Goal: Transaction & Acquisition: Purchase product/service

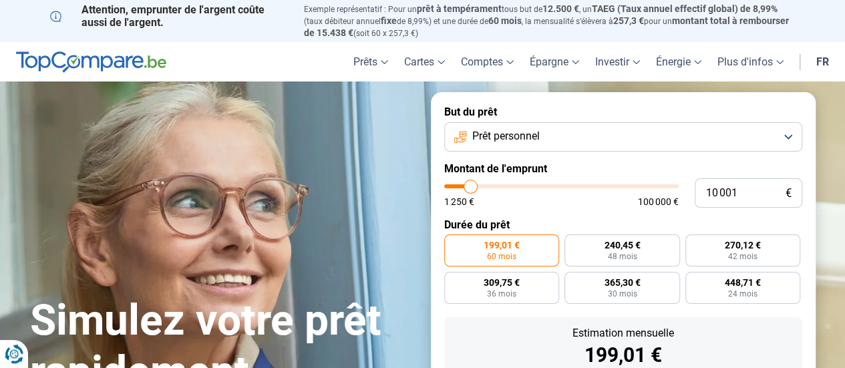
type input "9 000"
type input "9000"
type input "9 750"
type input "9750"
type input "10 500"
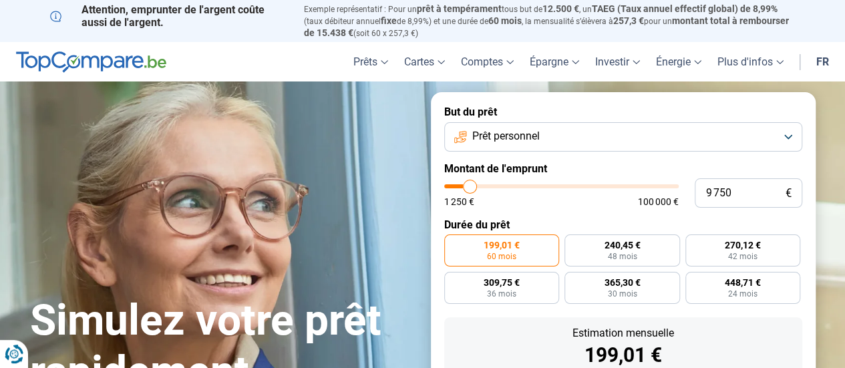
type input "10500"
type input "11 750"
type input "11750"
type input "12 000"
type input "12000"
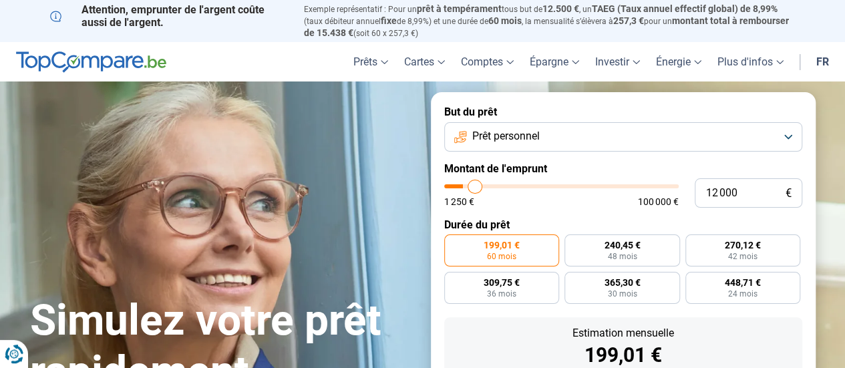
type input "12 500"
type input "12500"
type input "12 750"
type input "12750"
type input "13 000"
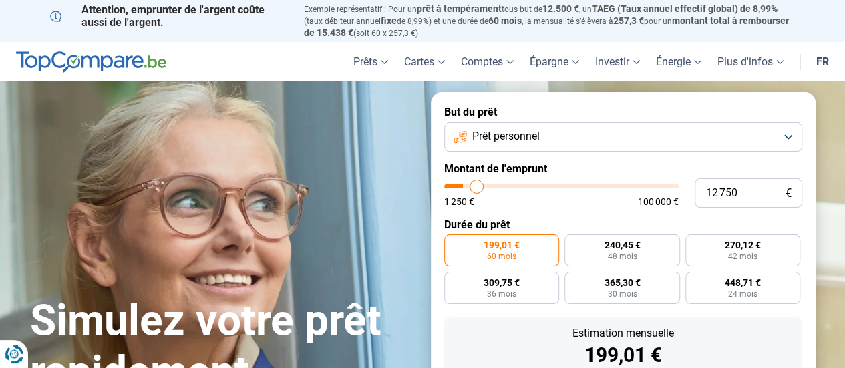
type input "13000"
type input "13 500"
type input "13500"
type input "13 750"
type input "13750"
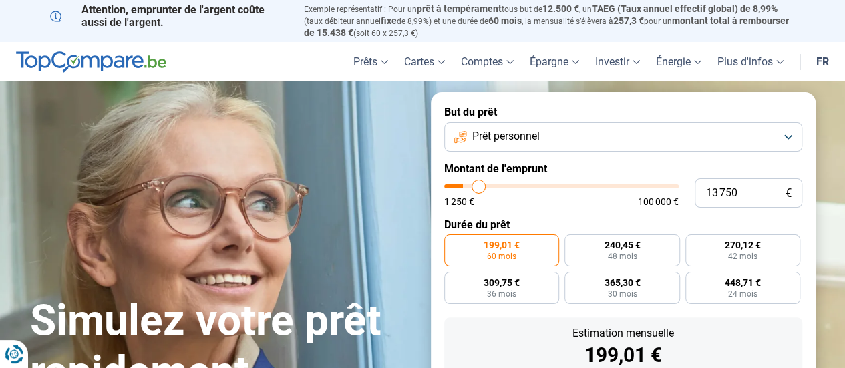
type input "14 250"
type input "14250"
type input "14 500"
type input "14500"
type input "15 000"
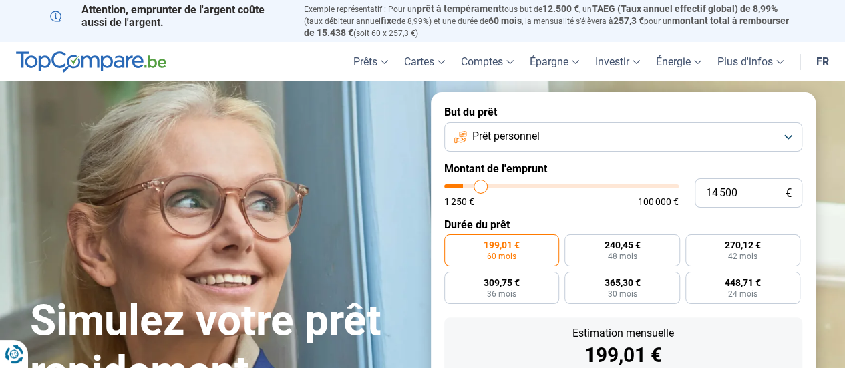
type input "15000"
type input "15 250"
type input "15250"
type input "15 500"
type input "15500"
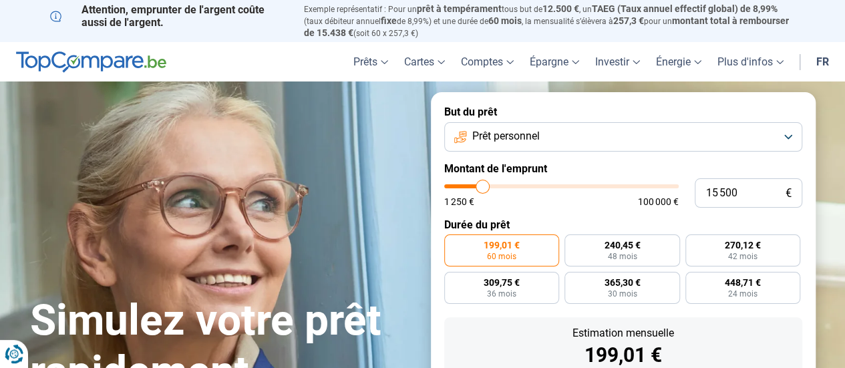
type input "16 000"
type input "16000"
type input "16 250"
type input "16250"
type input "16 500"
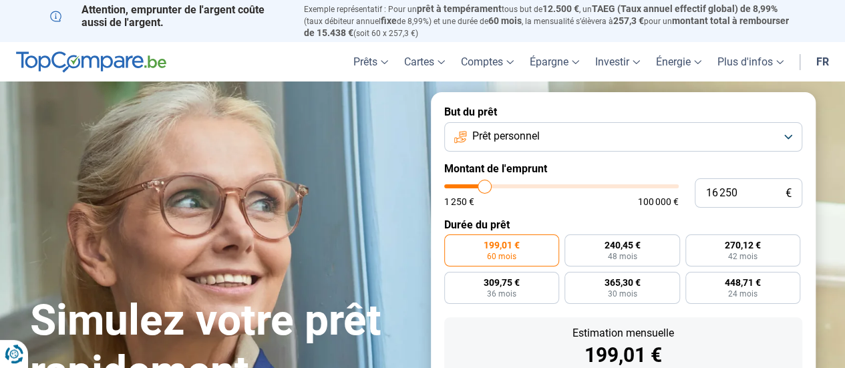
type input "16500"
type input "17 000"
type input "17000"
type input "17 250"
type input "17250"
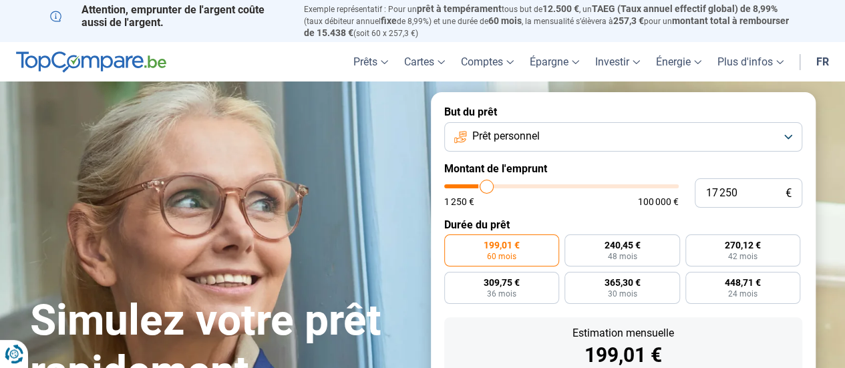
type input "17 750"
type input "17750"
type input "18 000"
type input "18000"
type input "18 250"
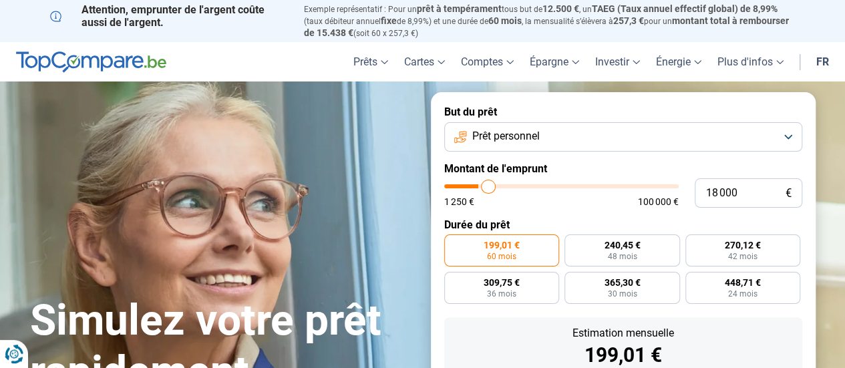
type input "18250"
type input "18 500"
type input "18500"
type input "18 750"
type input "18750"
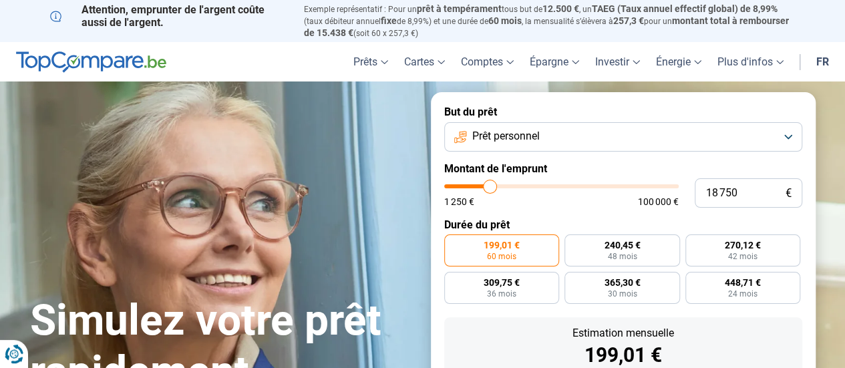
type input "19 000"
type input "19000"
type input "19 250"
type input "19250"
type input "19 750"
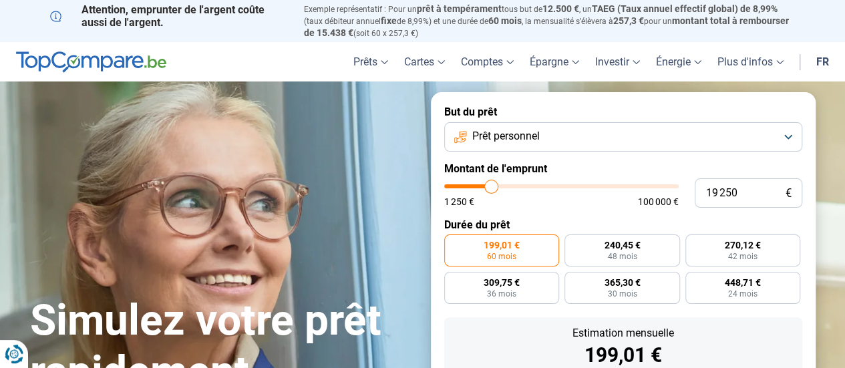
type input "19750"
type input "20 000"
type input "20000"
type input "20 500"
type input "20500"
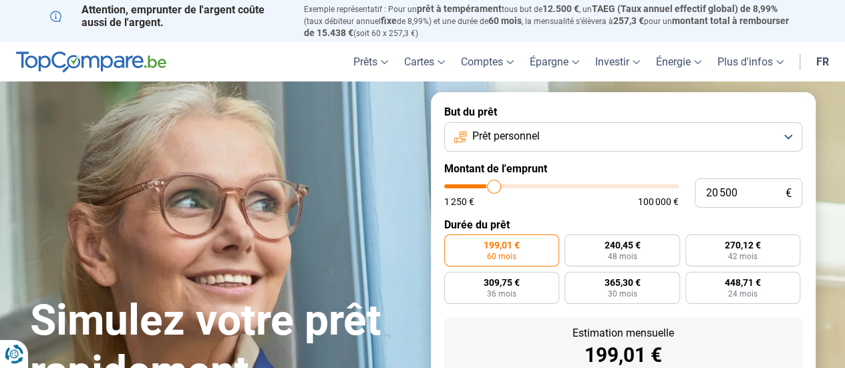
type input "20 750"
type input "20750"
type input "21 250"
type input "21250"
type input "21 500"
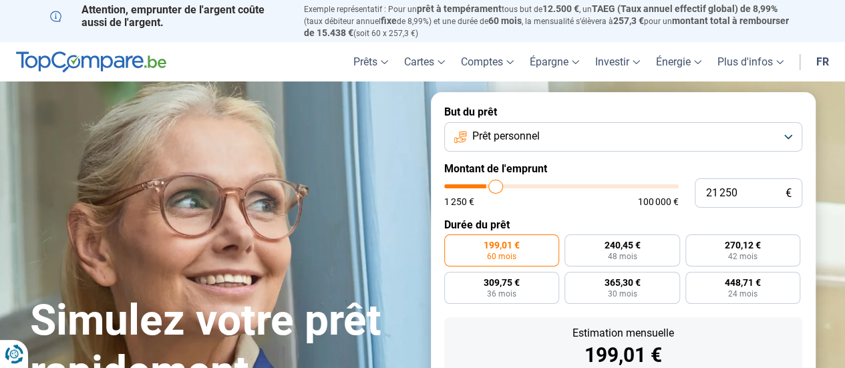
type input "21500"
type input "21 750"
type input "21750"
type input "22 250"
type input "22250"
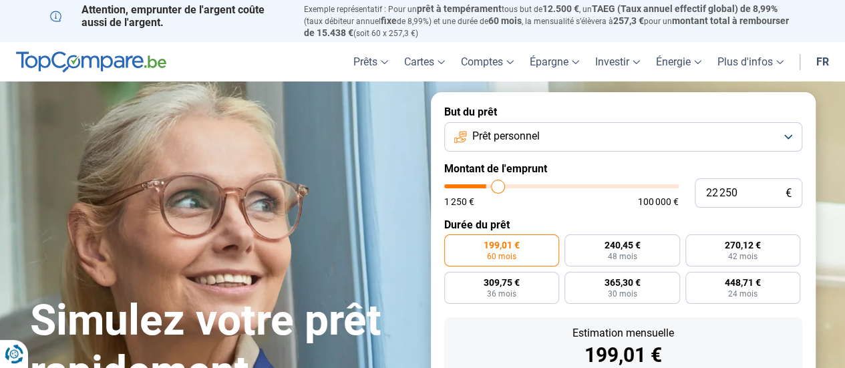
type input "22 500"
type input "22500"
type input "22 750"
type input "22750"
type input "23 250"
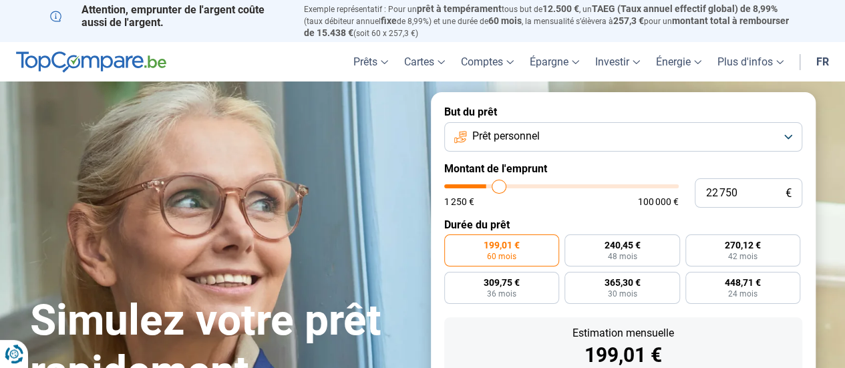
type input "23250"
type input "23 500"
type input "23500"
type input "24 000"
type input "24000"
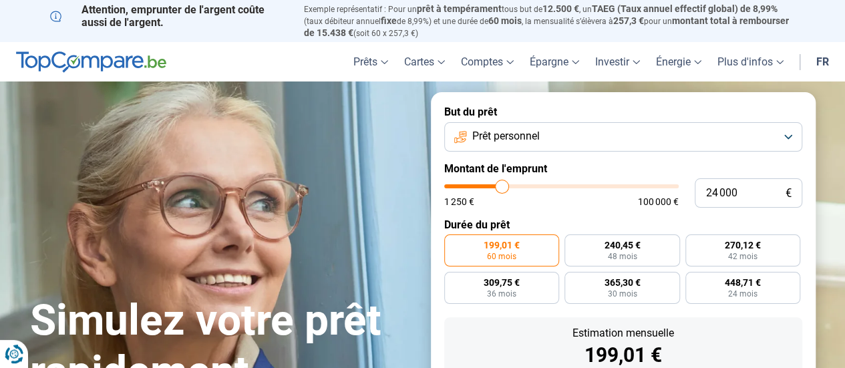
type input "24 250"
type input "24250"
type input "24 500"
type input "24500"
type input "24 750"
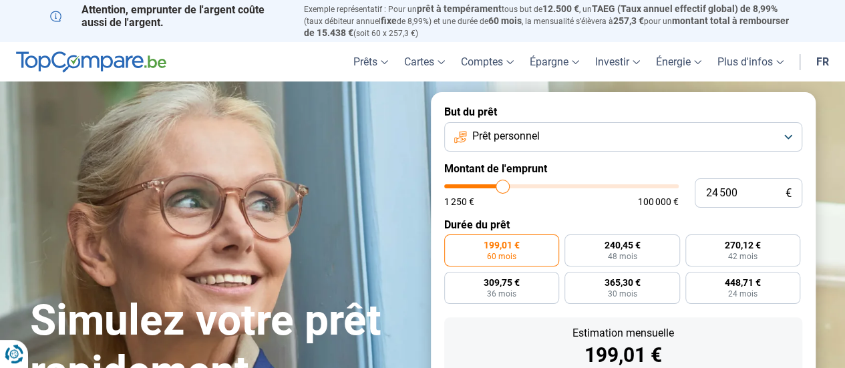
type input "24750"
type input "25 000"
type input "25000"
type input "25 250"
type input "25250"
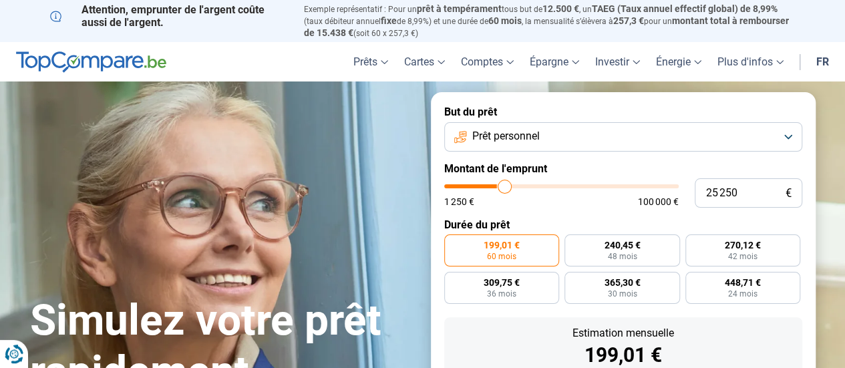
type input "25 500"
drag, startPoint x: 469, startPoint y: 186, endPoint x: 505, endPoint y: 190, distance: 36.2
type input "25500"
click at [505, 188] on input "range" at bounding box center [561, 186] width 234 height 4
radio input "false"
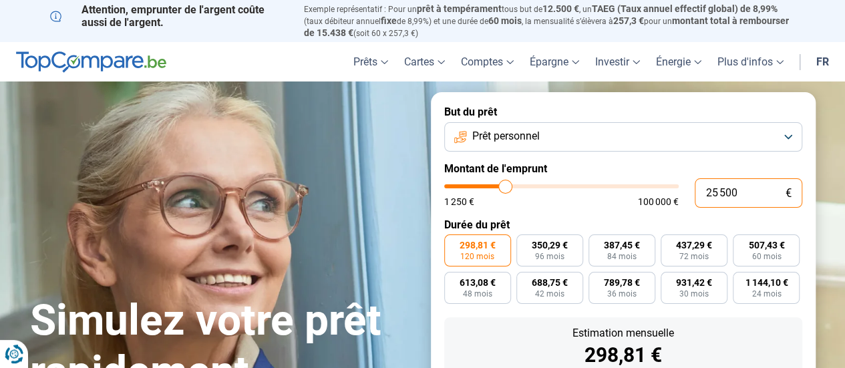
click at [746, 193] on input "25 500" at bounding box center [747, 192] width 107 height 29
click at [734, 193] on input "25 500" at bounding box center [747, 192] width 107 height 29
click at [710, 192] on input "25 500" at bounding box center [747, 192] width 107 height 29
type input "5 500"
type input "5500"
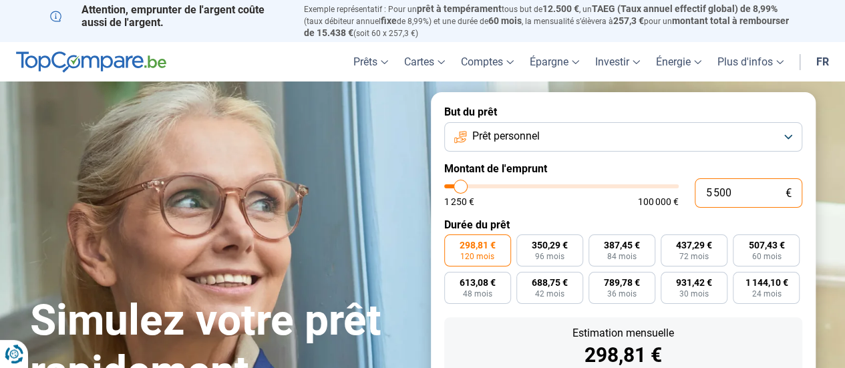
radio input "true"
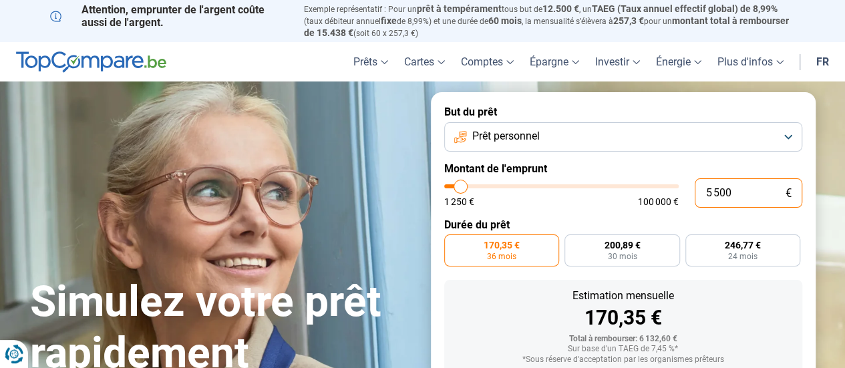
scroll to position [87, 0]
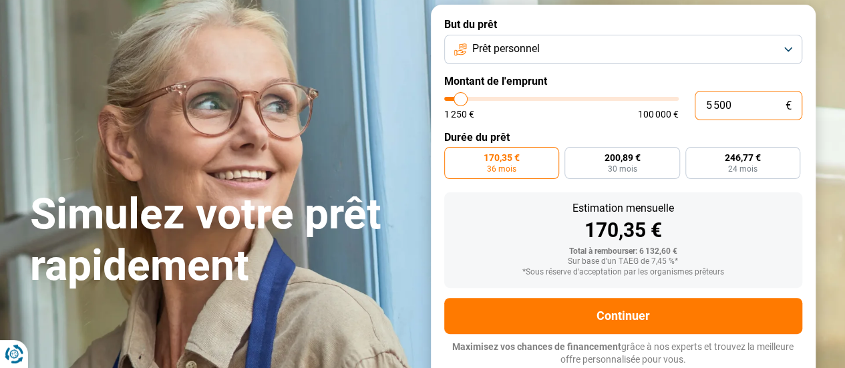
click at [711, 105] on input "5 500" at bounding box center [747, 105] width 107 height 29
type input "500"
type input "1250"
type input "5 006"
type input "5000"
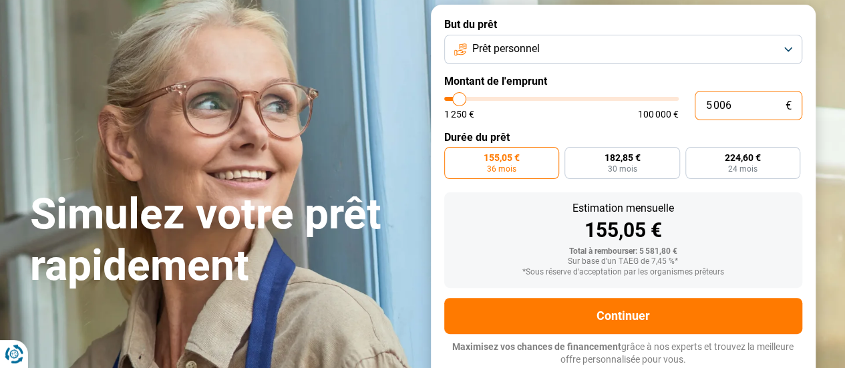
type input "500"
type input "1250"
type input "1 250"
type input "1250"
radio input "true"
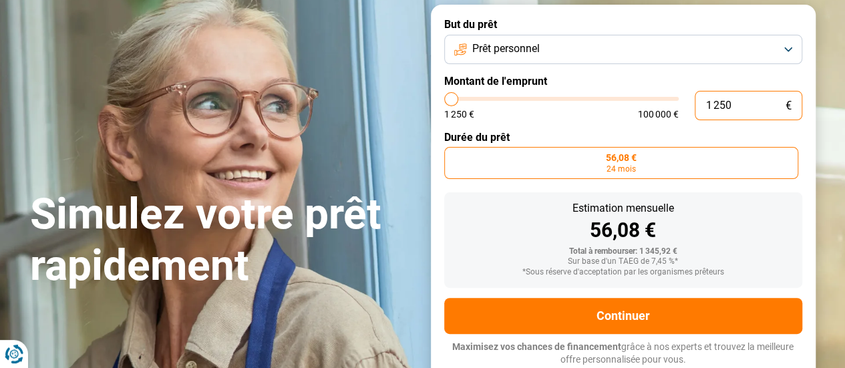
click at [728, 105] on input "1 250" at bounding box center [747, 105] width 107 height 29
type input "1 500"
type input "1500"
type input "2 250"
type input "2250"
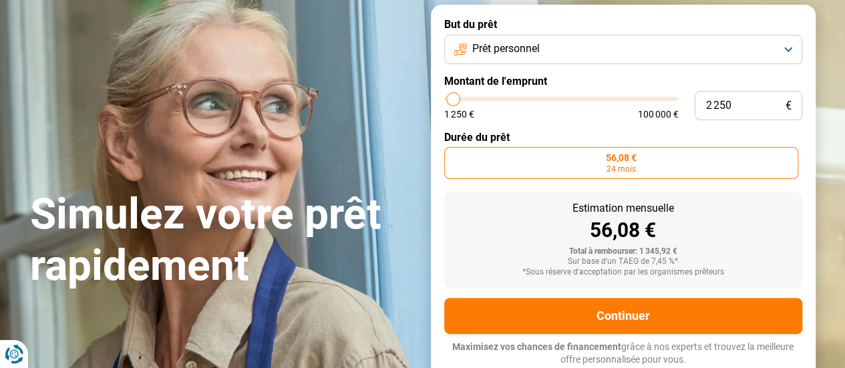
type input "2 500"
type input "2500"
type input "2 750"
type input "2750"
type input "3 250"
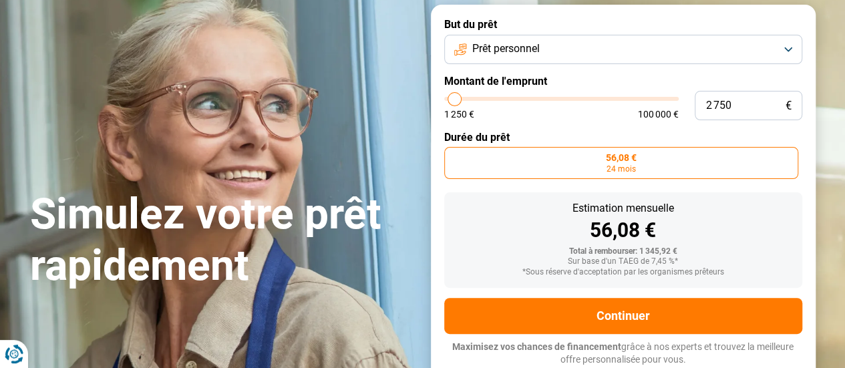
type input "3250"
type input "4 000"
type input "4000"
type input "4 250"
type input "4250"
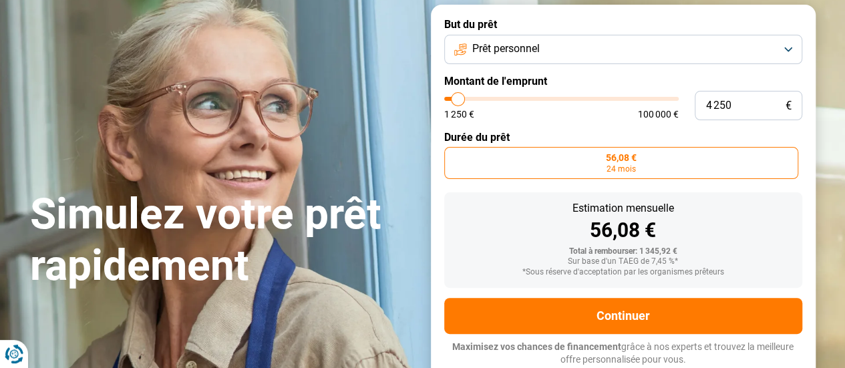
type input "5 000"
type input "5000"
type input "5 250"
type input "5250"
type input "5 750"
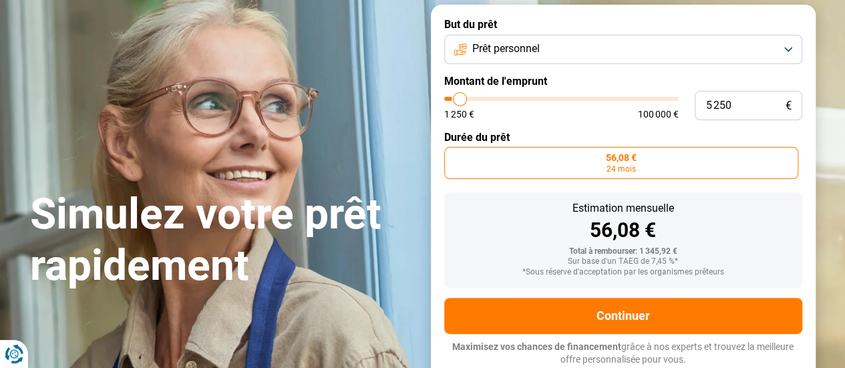
type input "5750"
type input "6 250"
type input "6250"
type input "6 500"
type input "6500"
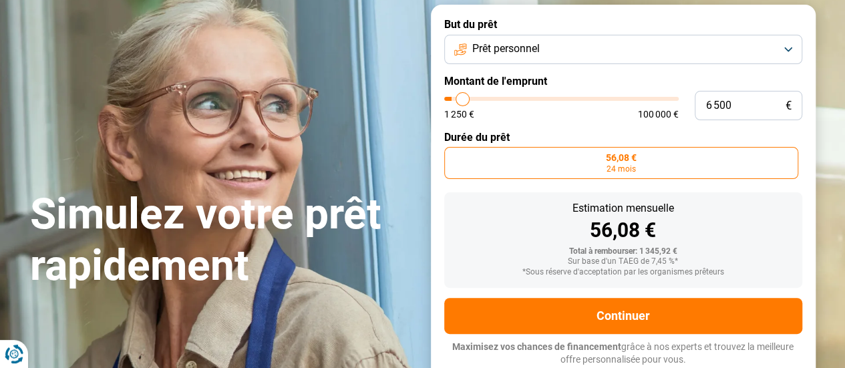
type input "7 000"
type input "7000"
type input "7 500"
type input "7500"
type input "8 000"
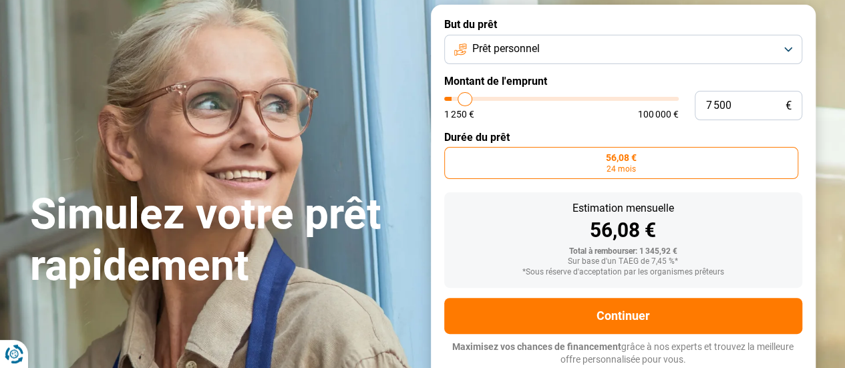
type input "8000"
type input "8 250"
type input "8250"
type input "9 000"
type input "9000"
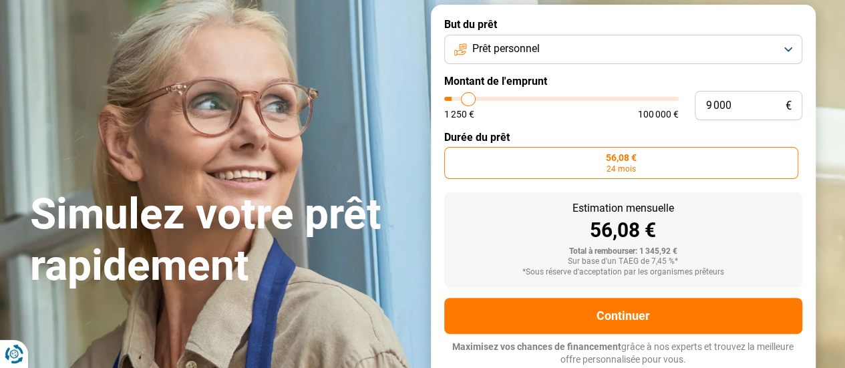
type input "9 500"
type input "9500"
type input "9 750"
type input "9750"
type input "10 250"
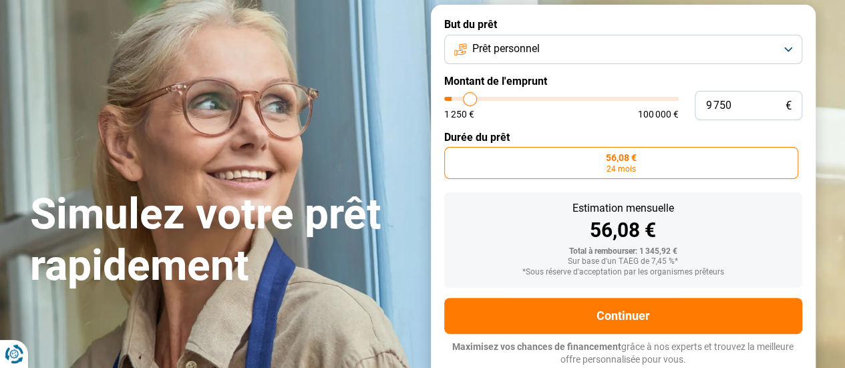
type input "10250"
type input "10 750"
type input "10750"
type input "11 250"
type input "11250"
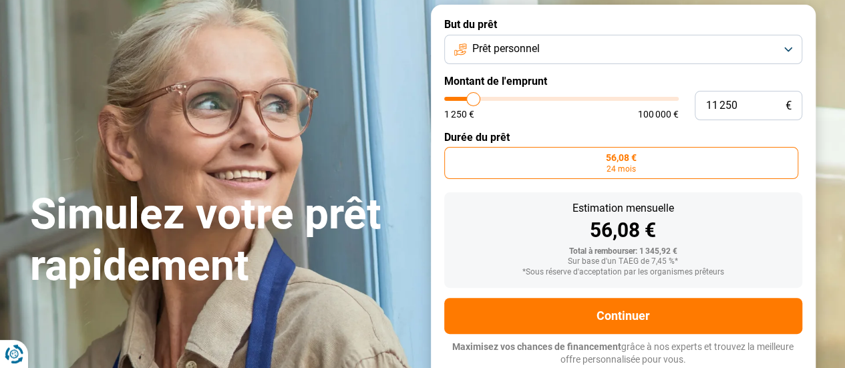
type input "11 500"
type input "11500"
type input "12 250"
type input "12250"
type input "12 500"
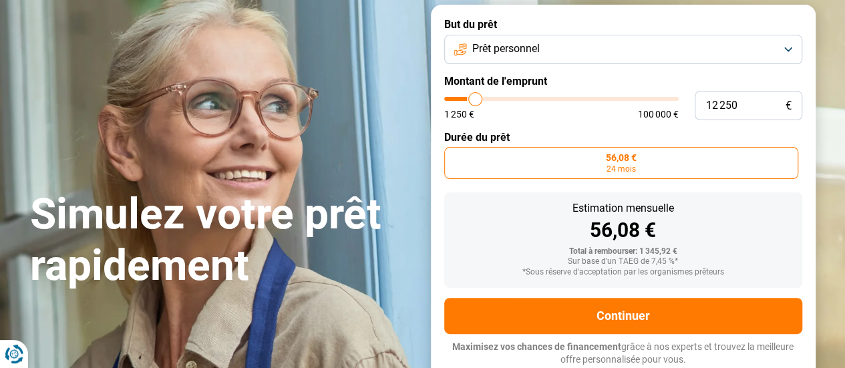
type input "12500"
type input "12 750"
type input "12750"
type input "13 250"
type input "13250"
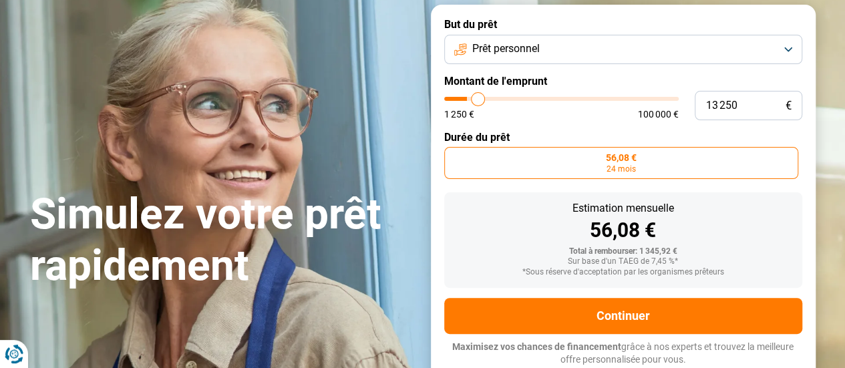
type input "14 000"
type input "14000"
type input "14 250"
type input "14250"
type input "14 500"
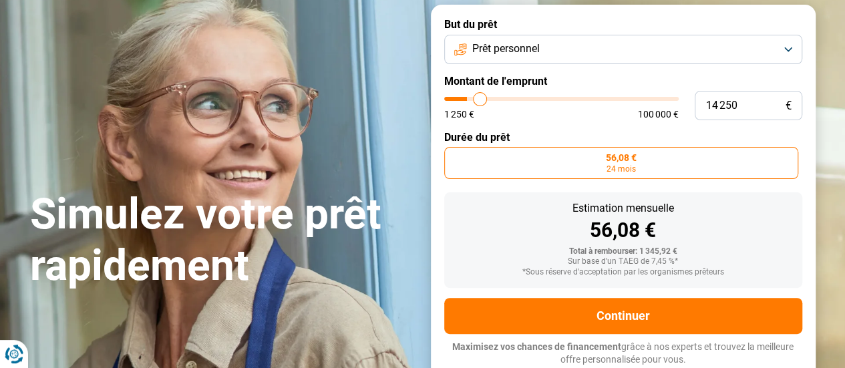
type input "14500"
type input "14 750"
type input "14750"
type input "15 250"
type input "15250"
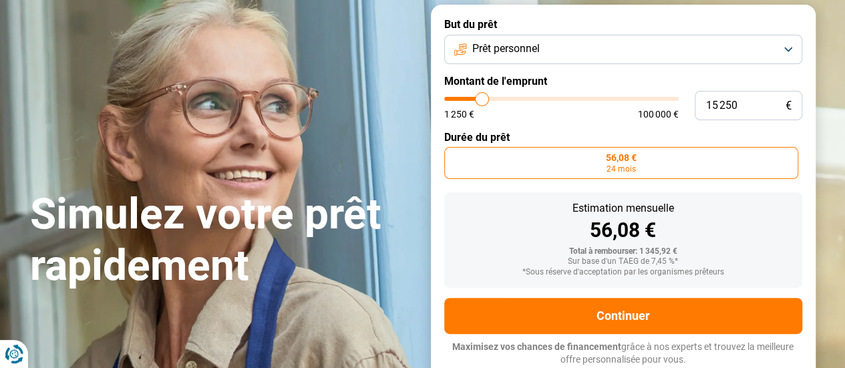
type input "15 500"
type input "15500"
type input "15 750"
type input "15750"
type input "16 250"
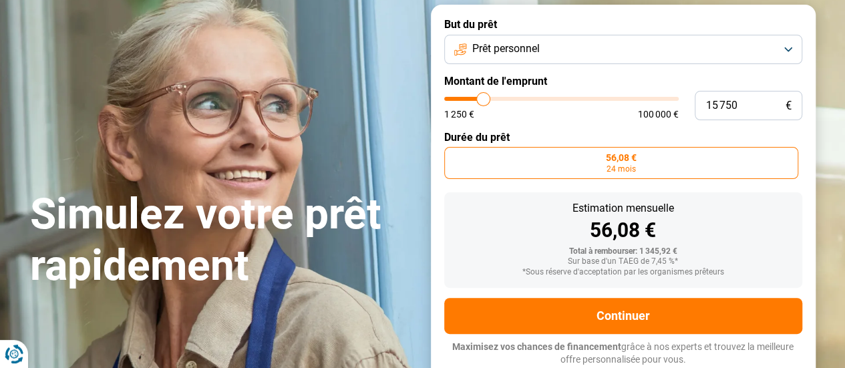
type input "16250"
type input "17 250"
type input "17250"
type input "17 750"
type input "17750"
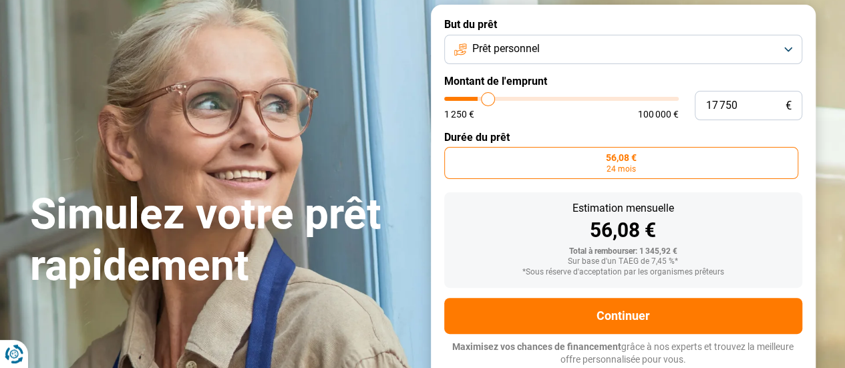
type input "18 750"
type input "18750"
type input "19 250"
type input "19250"
type input "20 250"
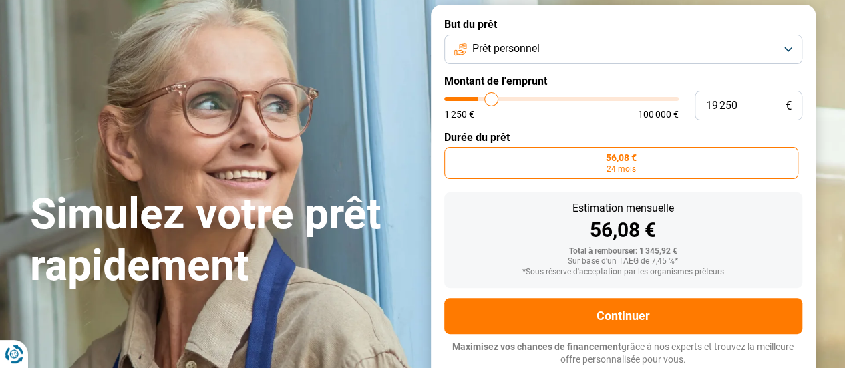
type input "20250"
type input "20 500"
type input "20500"
type input "21 500"
type input "21500"
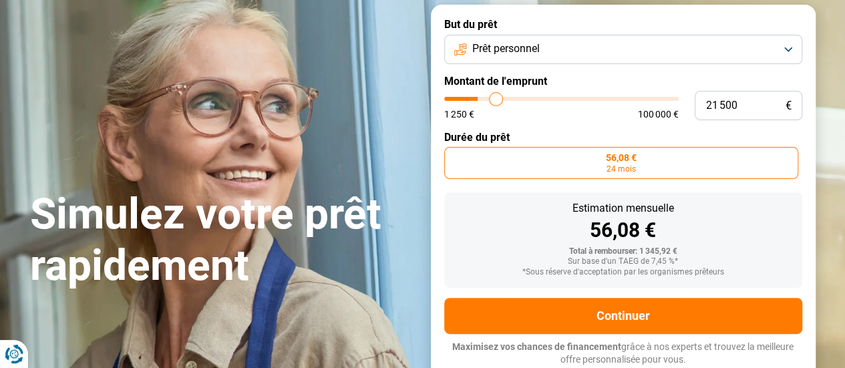
type input "22 500"
type input "22500"
type input "23 250"
type input "23250"
type input "23 500"
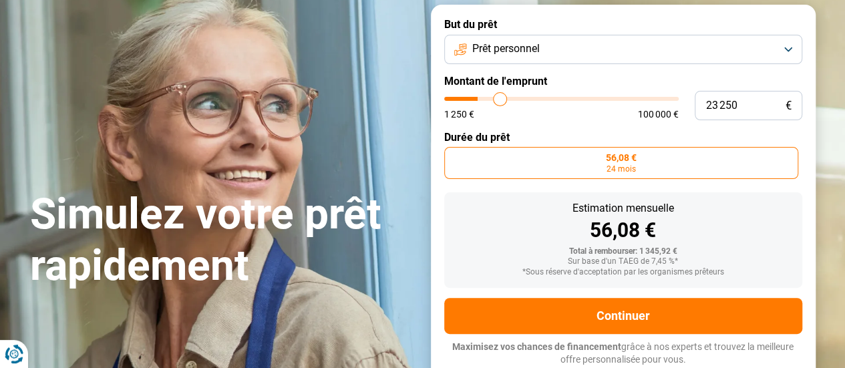
type input "23500"
type input "24 500"
type input "24500"
type input "25 000"
type input "25000"
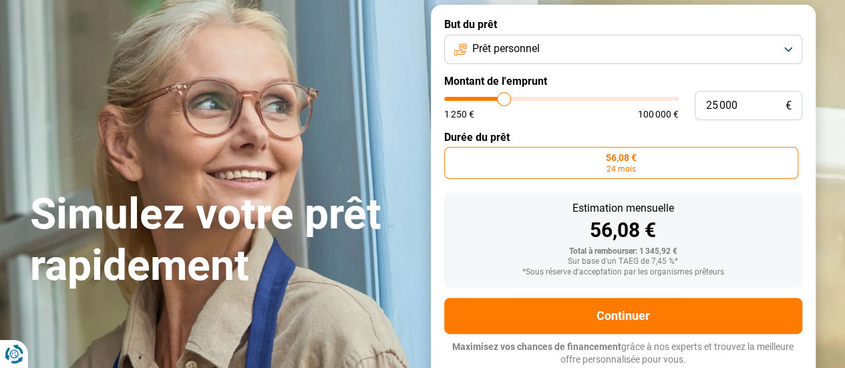
type input "25 500"
drag, startPoint x: 451, startPoint y: 97, endPoint x: 462, endPoint y: 114, distance: 19.8
click at [462, 101] on input "range" at bounding box center [561, 99] width 234 height 4
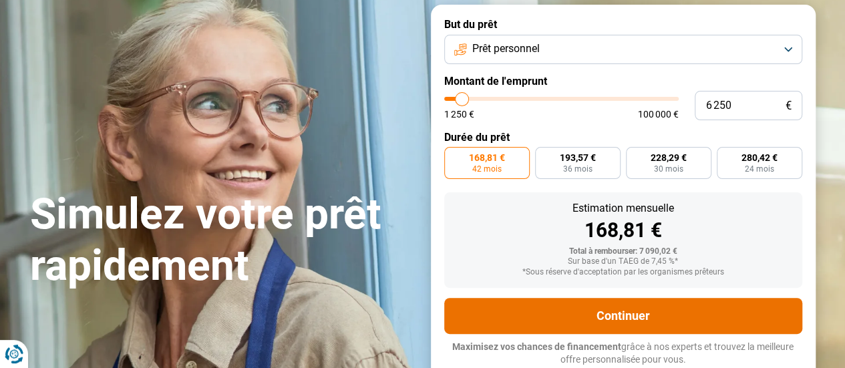
click at [630, 323] on button "Continuer" at bounding box center [623, 316] width 358 height 36
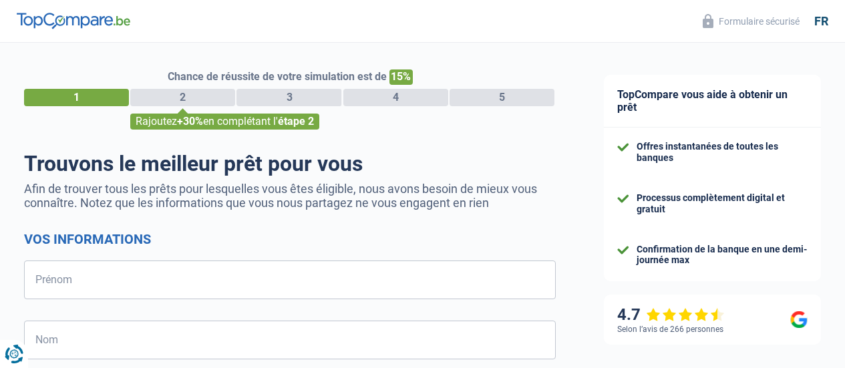
select select "32"
